Goal: Task Accomplishment & Management: Use online tool/utility

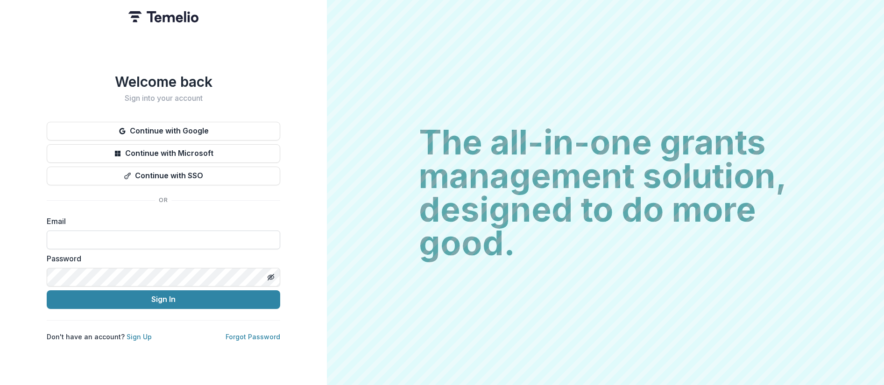
click at [91, 234] on input at bounding box center [164, 240] width 234 height 19
type input "**********"
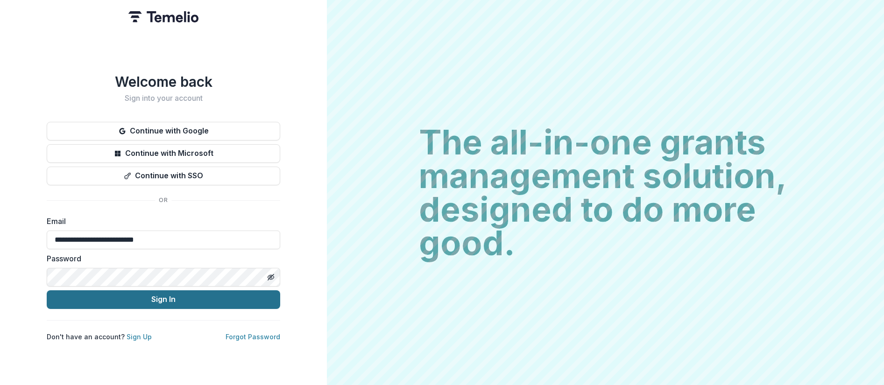
click at [125, 299] on button "Sign In" at bounding box center [164, 300] width 234 height 19
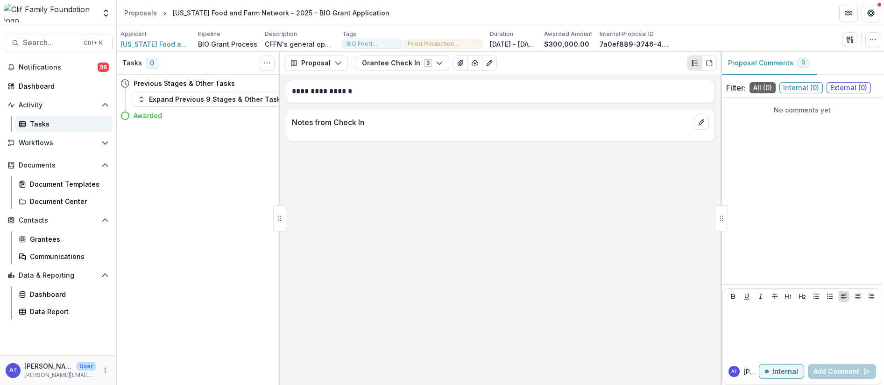
click at [39, 126] on div "Tasks" at bounding box center [67, 124] width 75 height 10
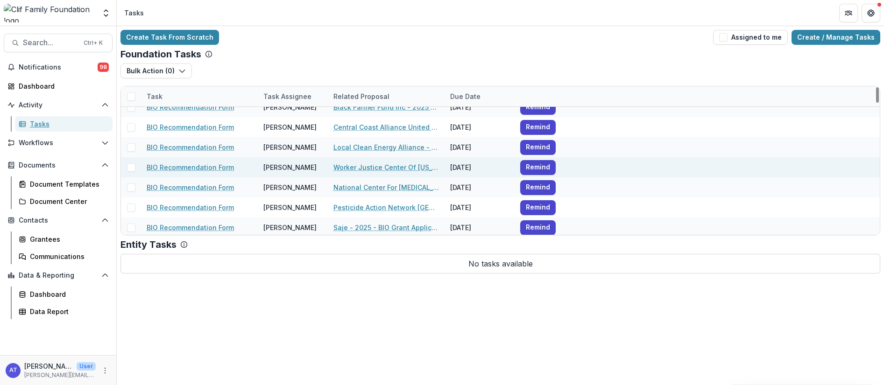
scroll to position [140, 0]
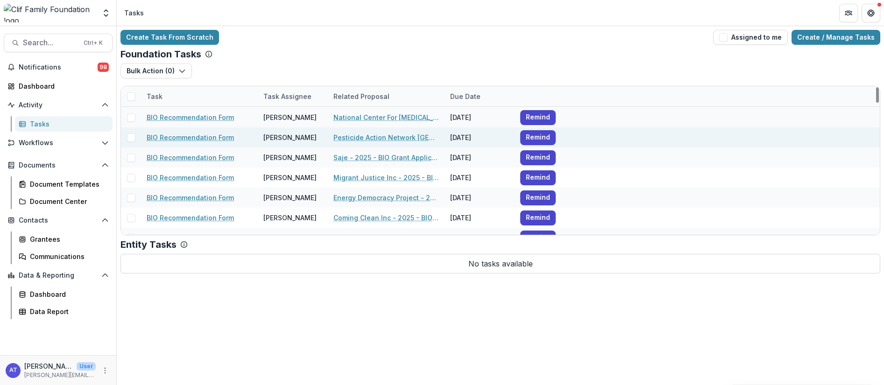
click at [364, 141] on link "Pesticide Action Network [GEOGRAPHIC_DATA] - 2025 - BIO Grant Application" at bounding box center [386, 138] width 106 height 10
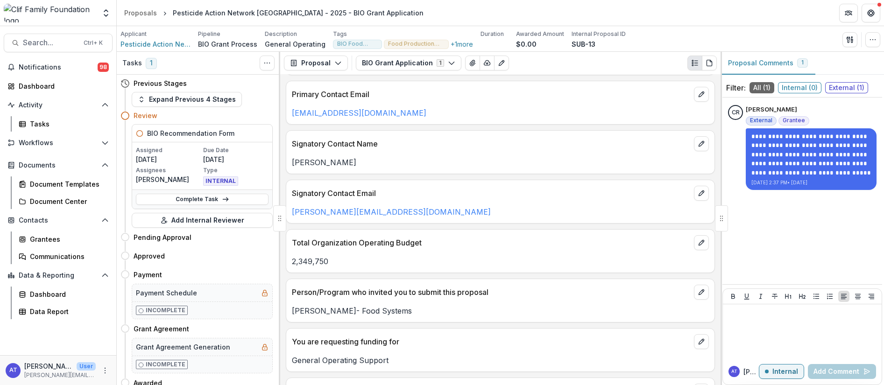
scroll to position [701, 0]
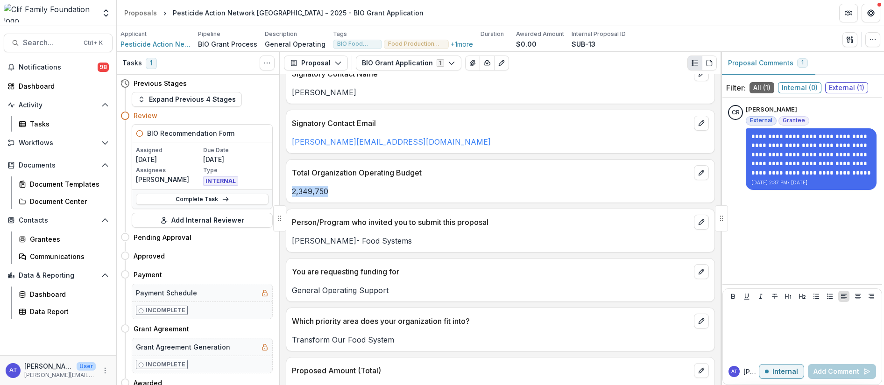
drag, startPoint x: 329, startPoint y: 193, endPoint x: 288, endPoint y: 193, distance: 41.1
click at [288, 193] on div "2,349,750" at bounding box center [500, 191] width 428 height 11
copy p "2,349,750"
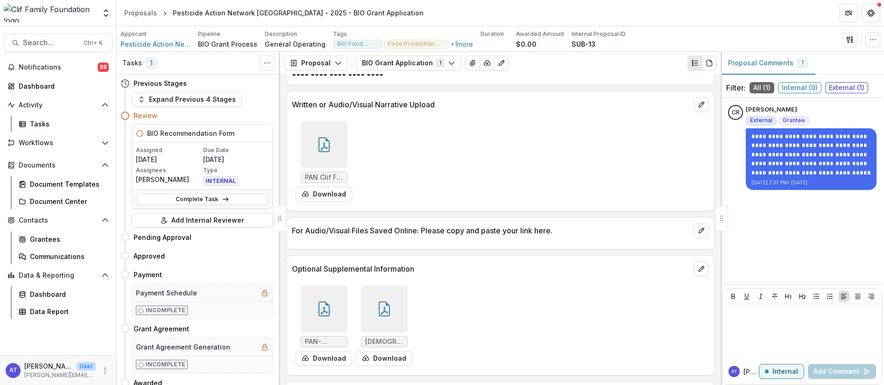
scroll to position [1471, 0]
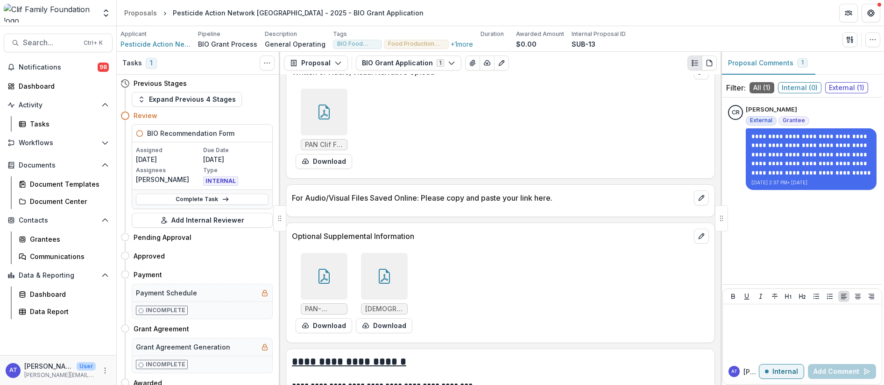
click at [319, 109] on icon at bounding box center [324, 112] width 15 height 15
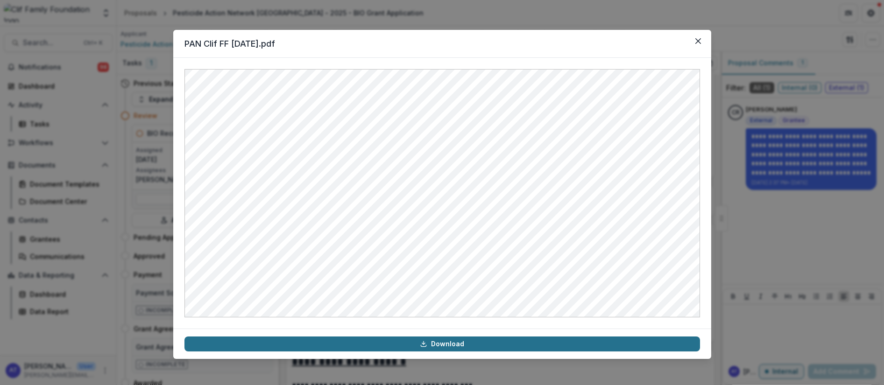
click at [440, 345] on link "Download" at bounding box center [442, 344] width 516 height 15
